Goal: Entertainment & Leisure: Browse casually

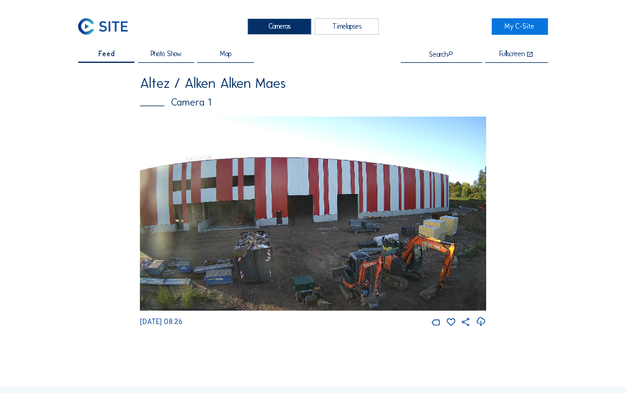
click at [408, 235] on img at bounding box center [313, 214] width 346 height 195
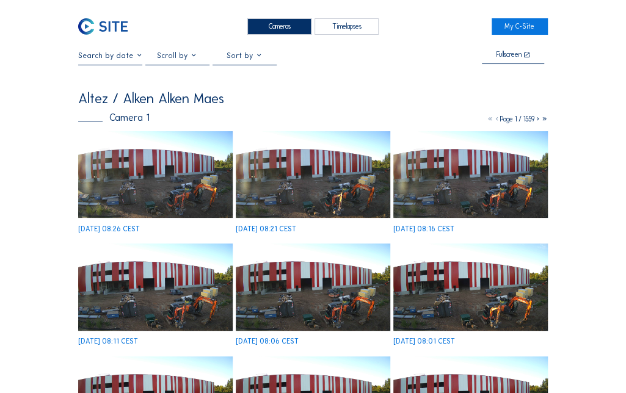
click at [145, 179] on img at bounding box center [155, 174] width 154 height 87
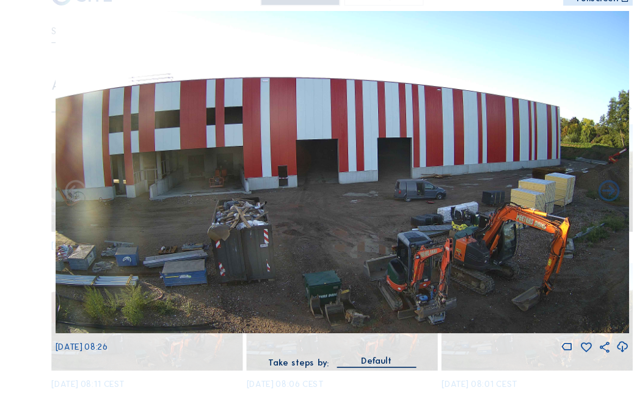
click at [57, 154] on div "Scroll to travel through time | Press 'Alt' Button + Scroll to Zoom | Click and…" at bounding box center [317, 196] width 634 height 393
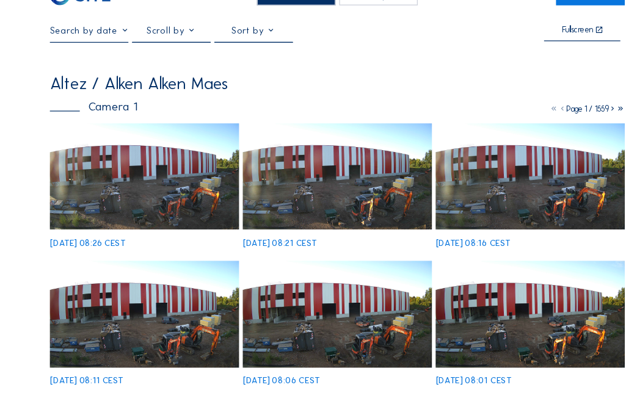
click at [331, 171] on img at bounding box center [313, 174] width 154 height 87
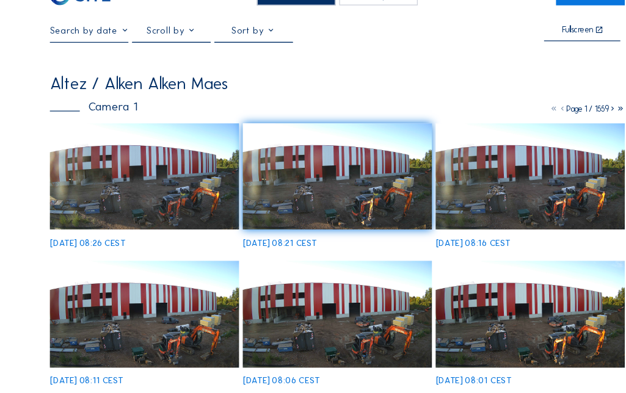
click at [349, 291] on img at bounding box center [313, 287] width 154 height 87
click at [157, 166] on img at bounding box center [155, 174] width 154 height 87
